Goal: Task Accomplishment & Management: Manage account settings

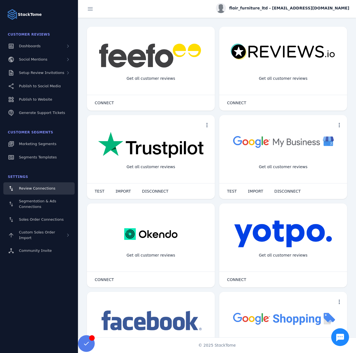
click at [35, 136] on div "Customer Segments" at bounding box center [38, 132] width 71 height 11
click at [36, 139] on link "Marketing Segments" at bounding box center [38, 144] width 71 height 12
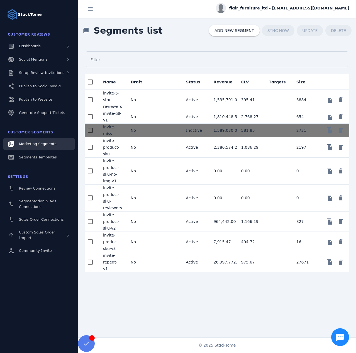
click at [150, 240] on mat-cell "No" at bounding box center [140, 242] width 28 height 20
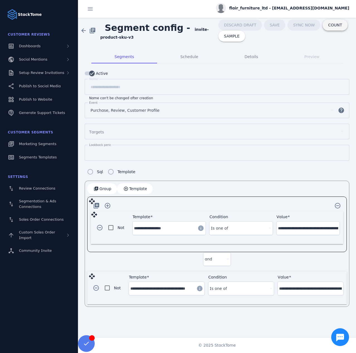
click at [322, 27] on span at bounding box center [334, 24] width 25 height 13
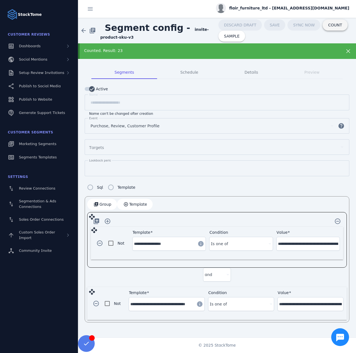
click at [332, 22] on span at bounding box center [334, 24] width 25 height 13
click at [331, 29] on span at bounding box center [334, 24] width 25 height 13
click at [330, 29] on span at bounding box center [334, 24] width 25 height 13
click at [324, 28] on span at bounding box center [334, 24] width 25 height 13
click at [328, 26] on span "COUNT" at bounding box center [335, 25] width 14 height 4
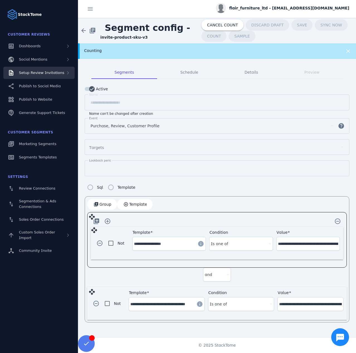
click at [46, 75] on div "Setup Review Invitations" at bounding box center [41, 73] width 45 height 6
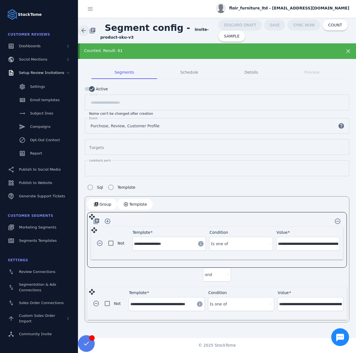
click at [84, 31] on span at bounding box center [83, 30] width 13 height 13
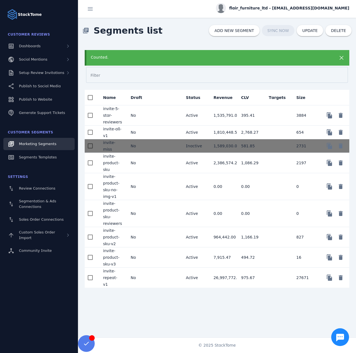
click at [199, 60] on div "Counted." at bounding box center [205, 58] width 228 height 6
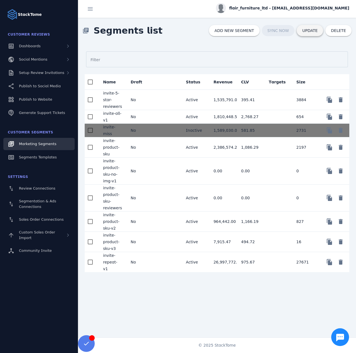
click at [316, 29] on span "UPDATE" at bounding box center [309, 31] width 15 height 4
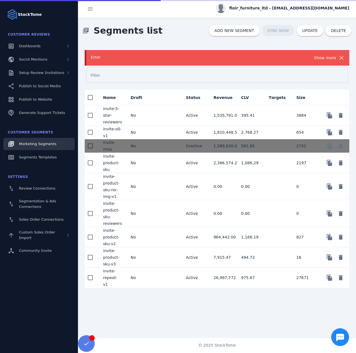
click at [322, 59] on div "Show more" at bounding box center [325, 58] width 22 height 7
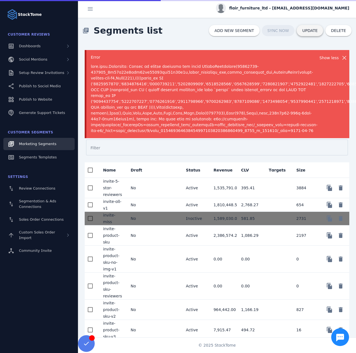
click at [316, 31] on span "UPDATE" at bounding box center [309, 31] width 15 height 4
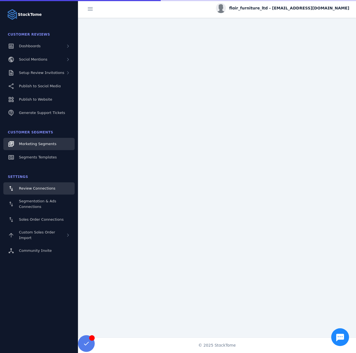
click at [29, 142] on span "Marketing Segments" at bounding box center [37, 144] width 37 height 4
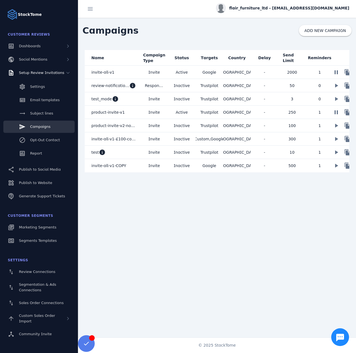
click at [116, 114] on span "product-invite-v1" at bounding box center [107, 112] width 33 height 7
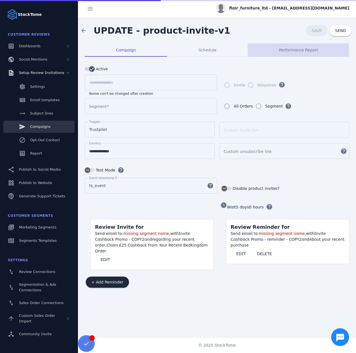
click at [275, 53] on div "Performance Report" at bounding box center [298, 49] width 102 height 13
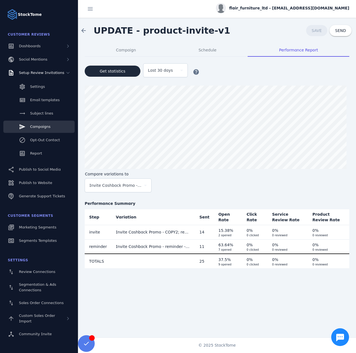
click at [44, 125] on span "Campaigns" at bounding box center [40, 127] width 20 height 4
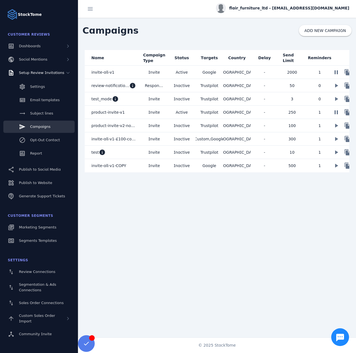
click at [167, 113] on mat-cell "Invite" at bounding box center [154, 112] width 28 height 13
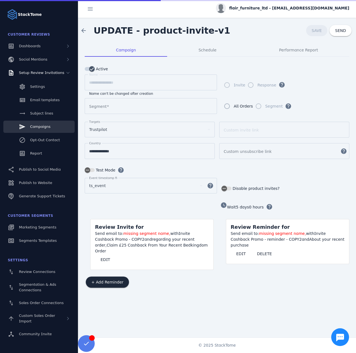
type input "**********"
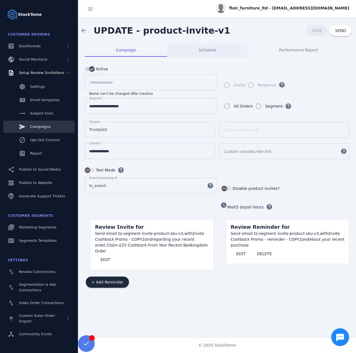
click at [196, 47] on div "Schedule" at bounding box center [207, 49] width 80 height 13
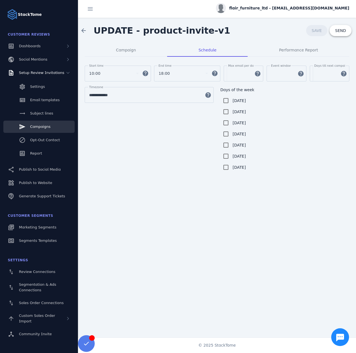
drag, startPoint x: 343, startPoint y: 33, endPoint x: 193, endPoint y: 30, distance: 150.0
click at [194, 30] on div "arrow_back UPDATE - product-invite-v1 SAVE SEND" at bounding box center [217, 31] width 278 height 26
click at [36, 131] on link "Campaigns" at bounding box center [38, 127] width 71 height 12
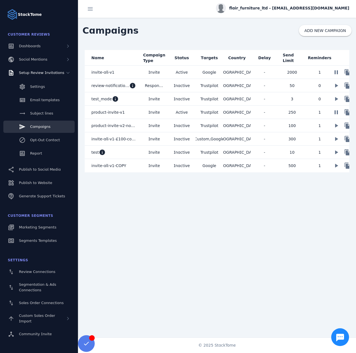
click at [163, 115] on mat-cell "Invite" at bounding box center [154, 112] width 28 height 13
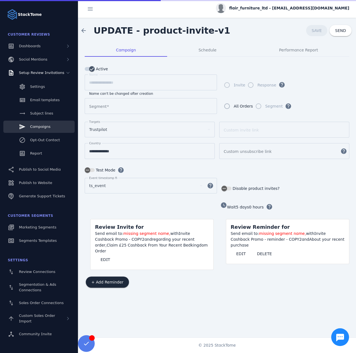
type input "**********"
click at [340, 30] on span "SEND" at bounding box center [340, 31] width 11 height 4
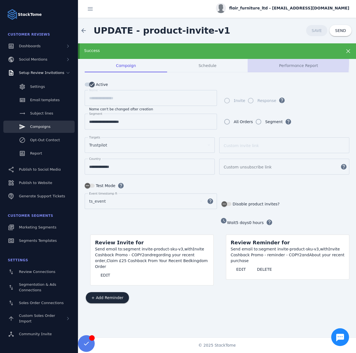
click at [274, 62] on div "Performance Report" at bounding box center [298, 65] width 102 height 13
